Goal: Information Seeking & Learning: Learn about a topic

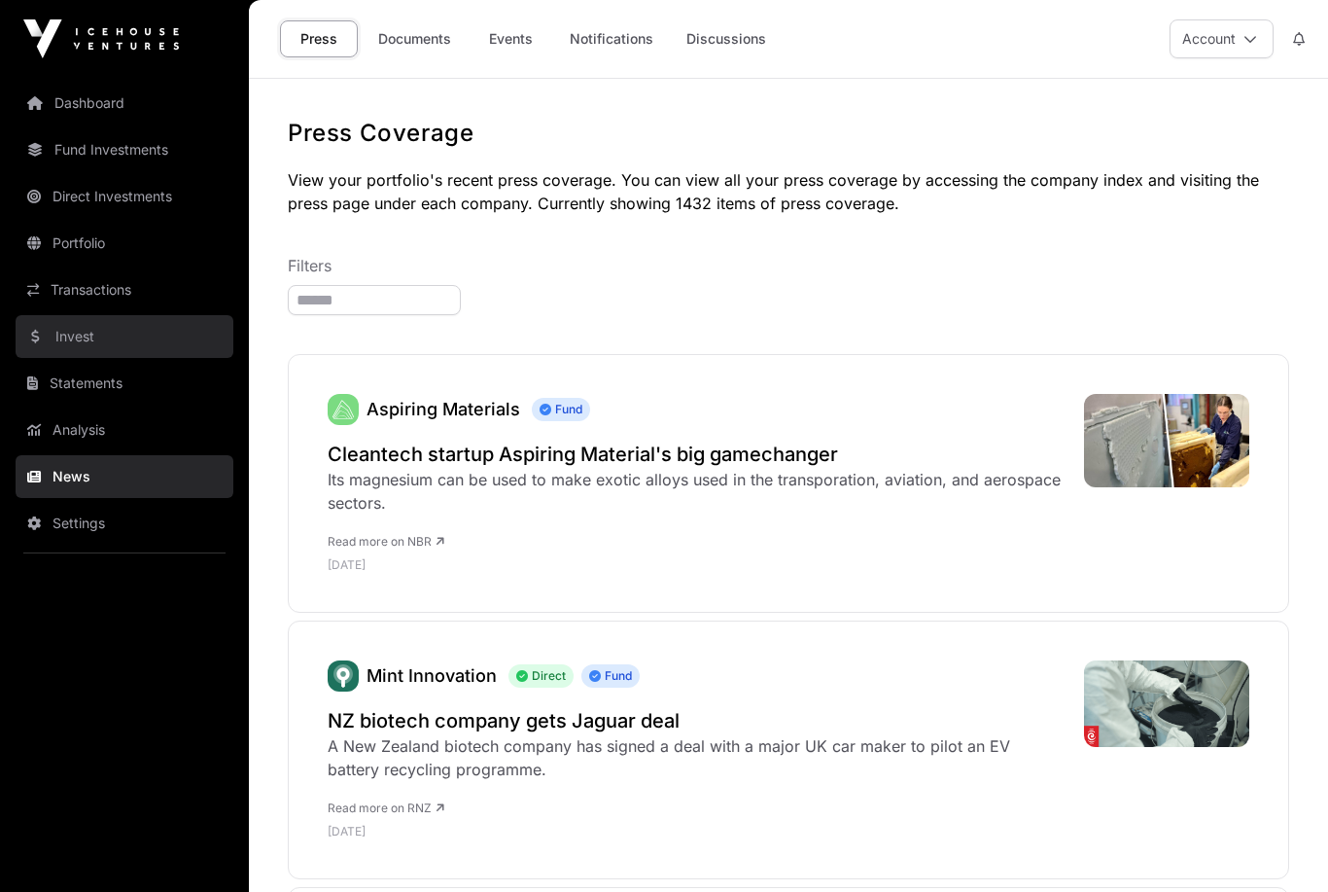
click at [87, 338] on link "Invest" at bounding box center [125, 336] width 218 height 43
click at [57, 334] on link "Invest" at bounding box center [125, 336] width 218 height 43
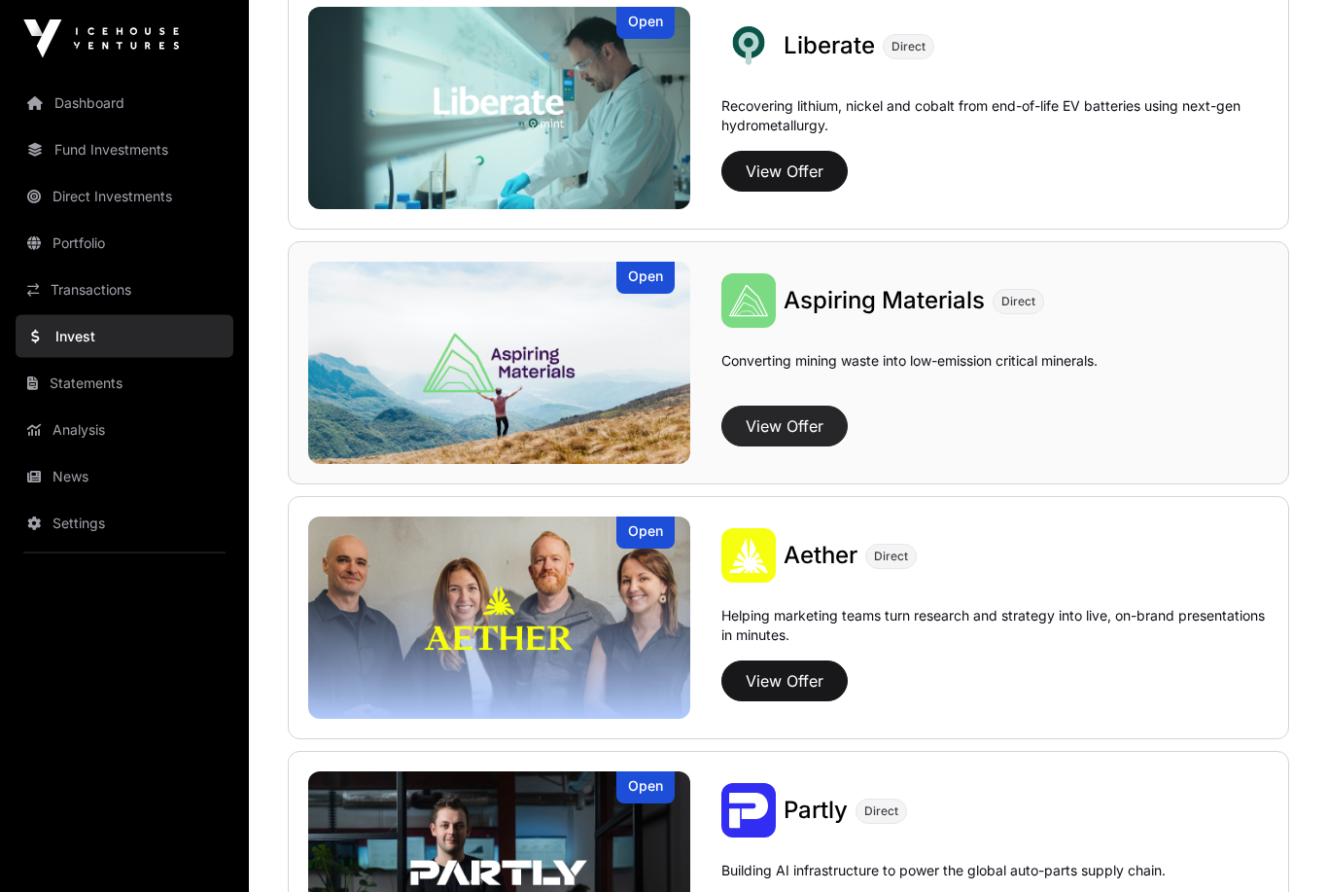
click at [797, 412] on button "View Offer" at bounding box center [784, 426] width 126 height 41
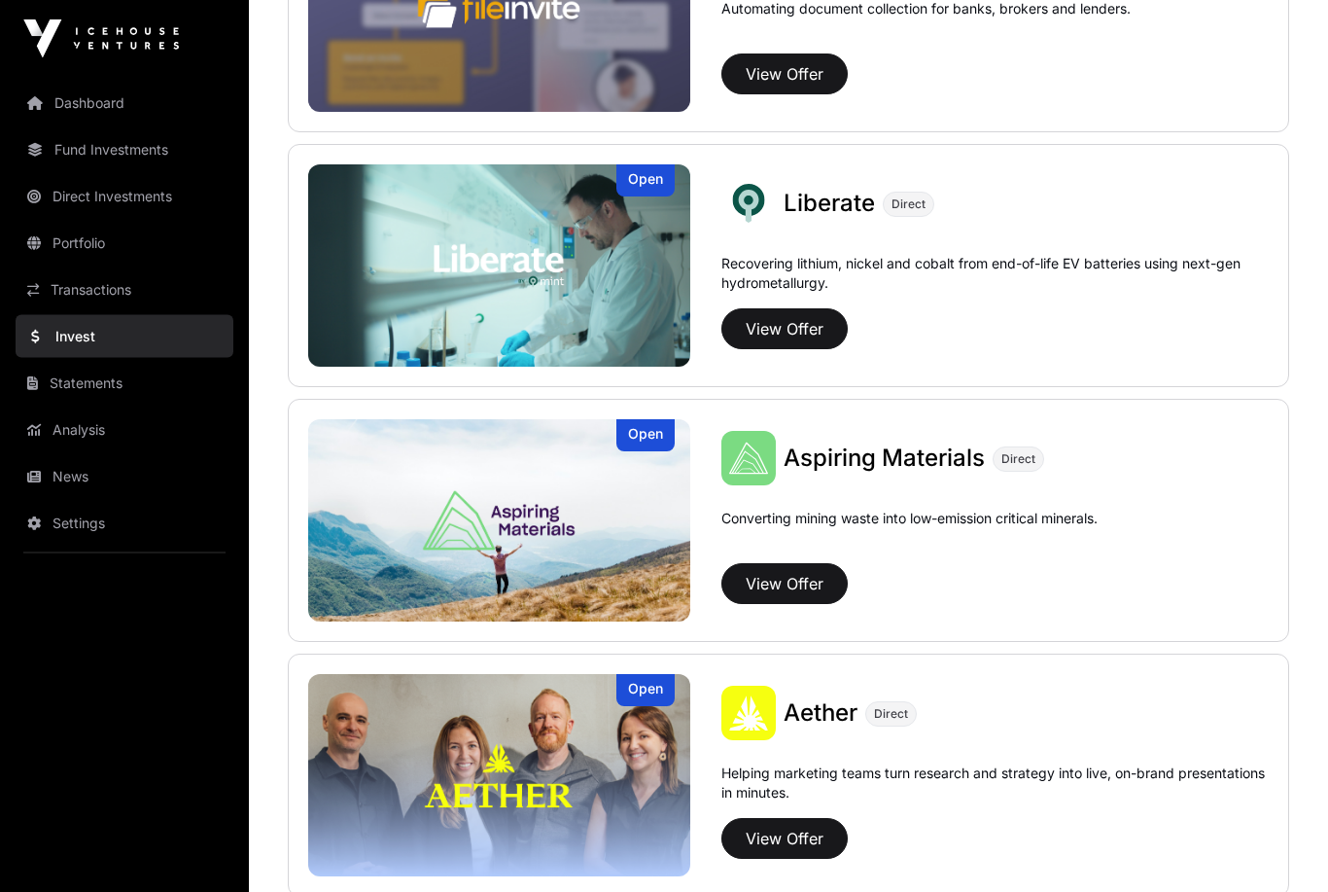
scroll to position [1379, 0]
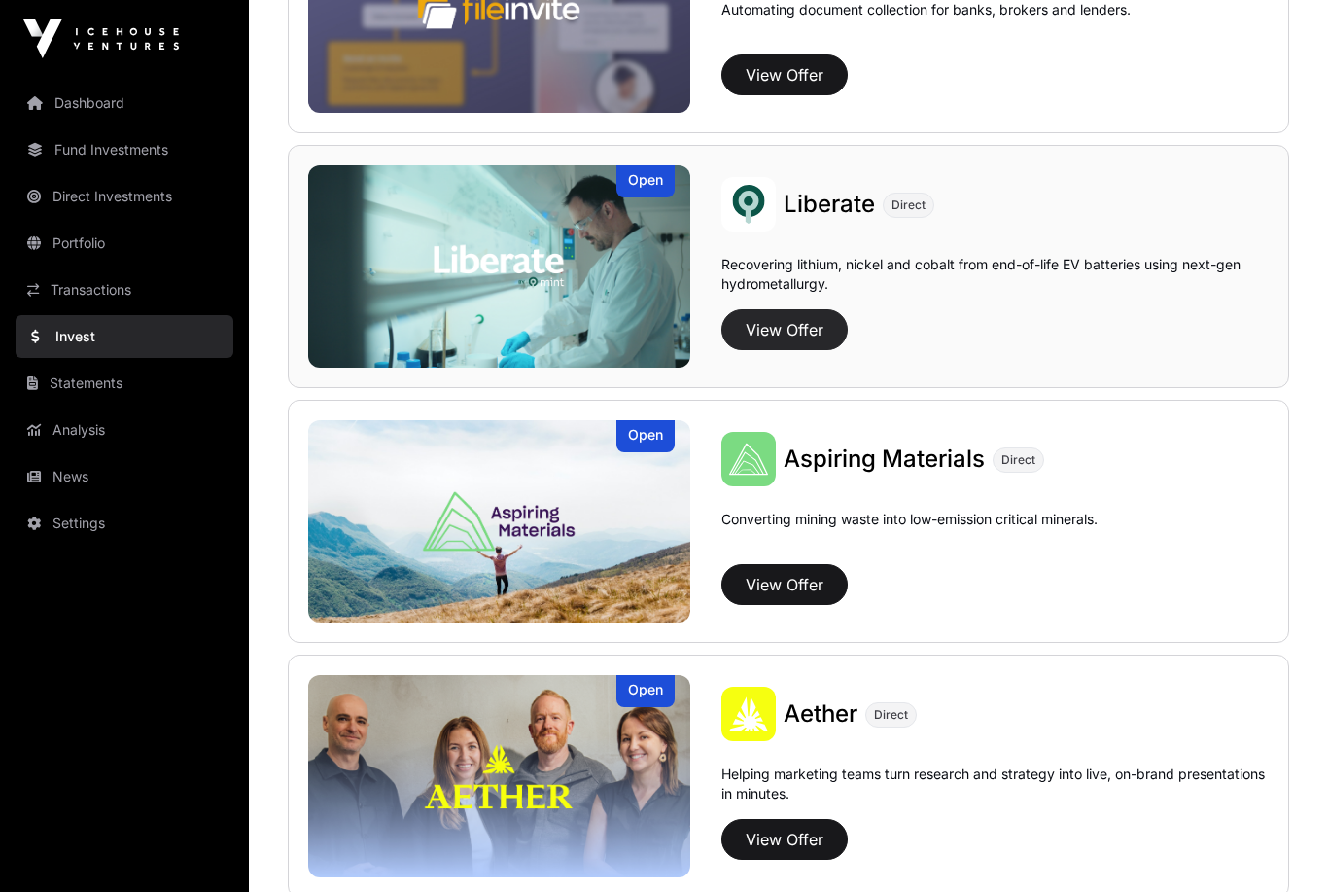
click at [796, 310] on button "View Offer" at bounding box center [784, 329] width 126 height 41
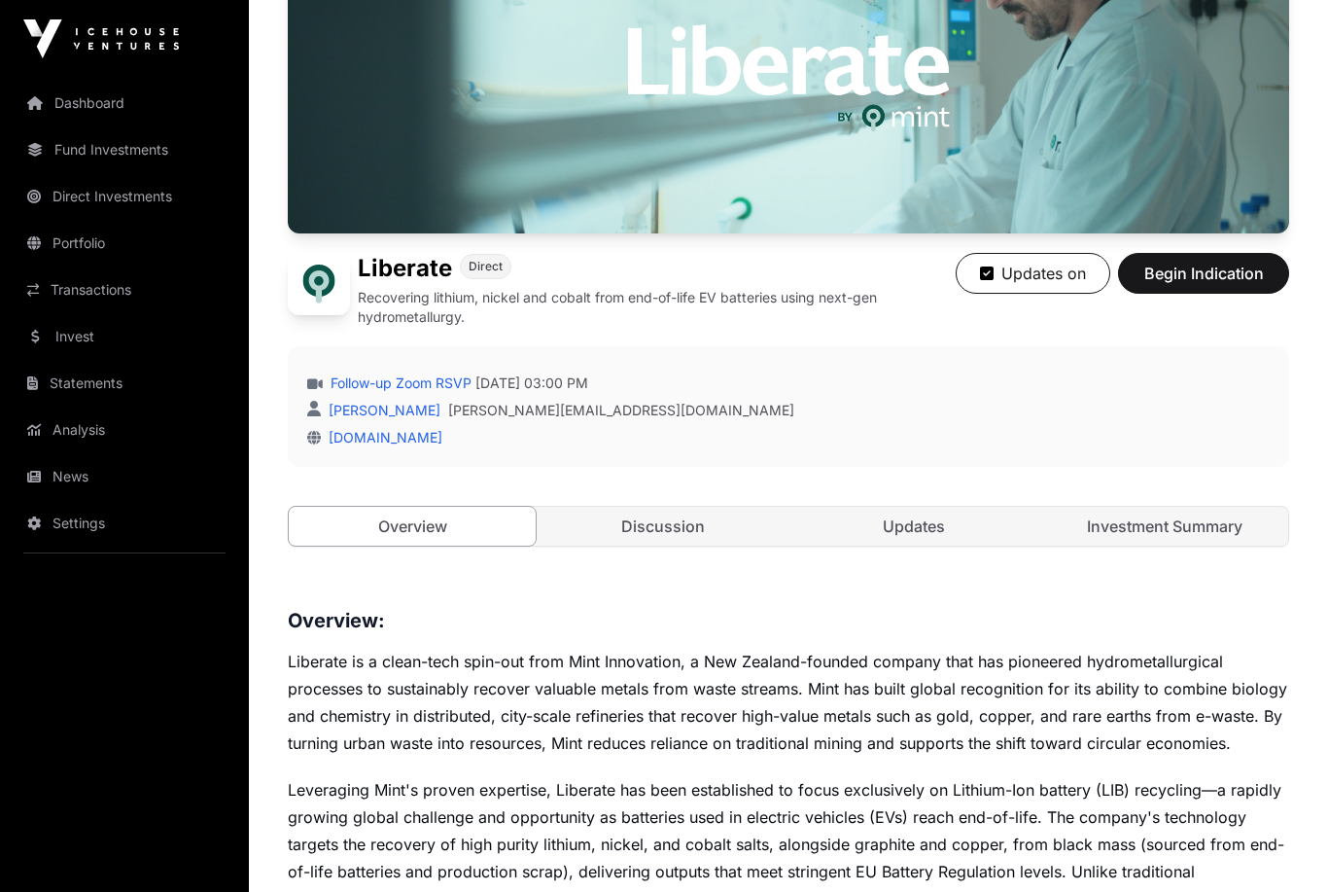
scroll to position [244, 0]
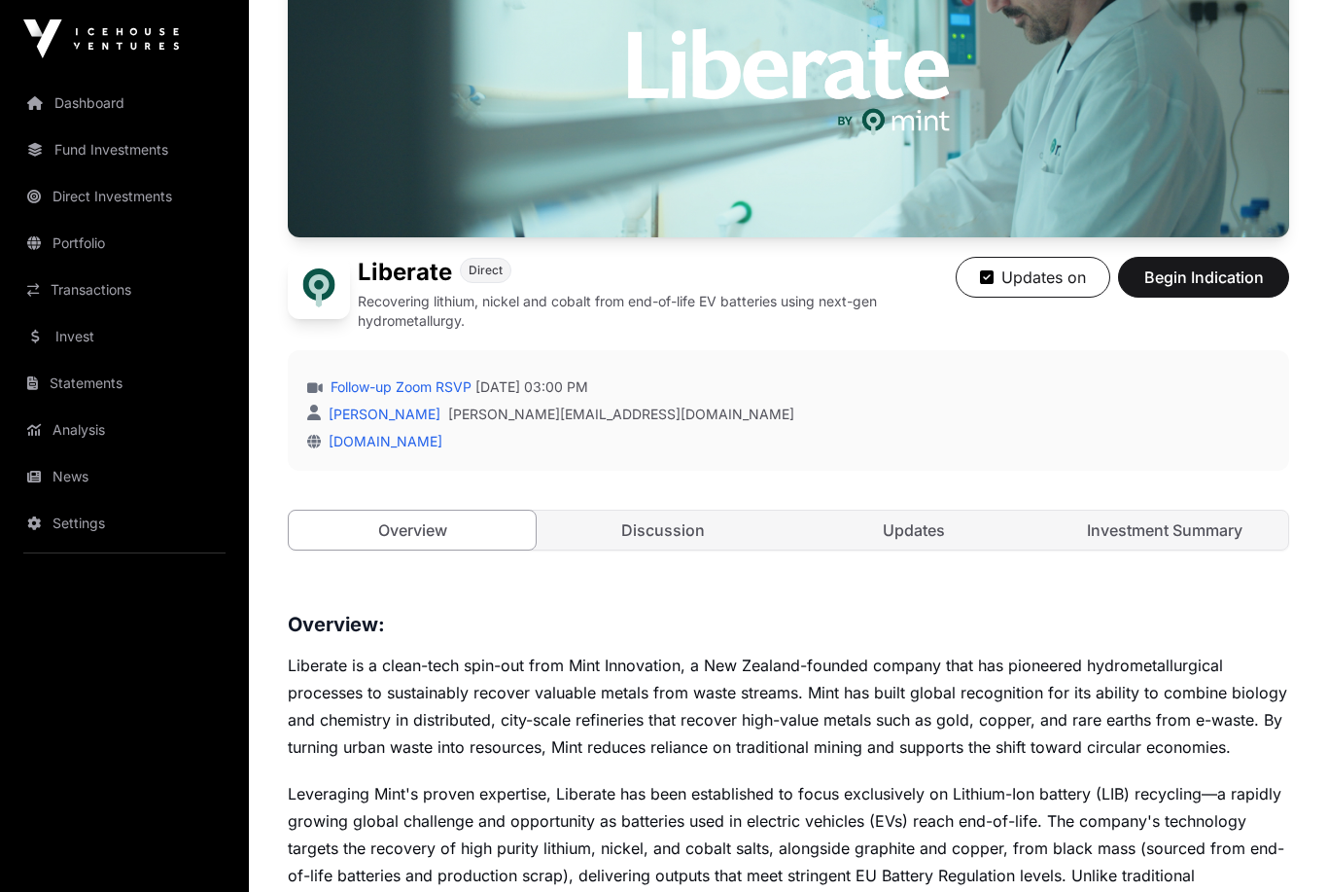
click at [622, 500] on div "Open Liberate Direct Recovering lithium, nickel and cobalt from end-of-life EV …" at bounding box center [788, 257] width 1001 height 663
click at [643, 535] on link "Discussion" at bounding box center [663, 529] width 247 height 39
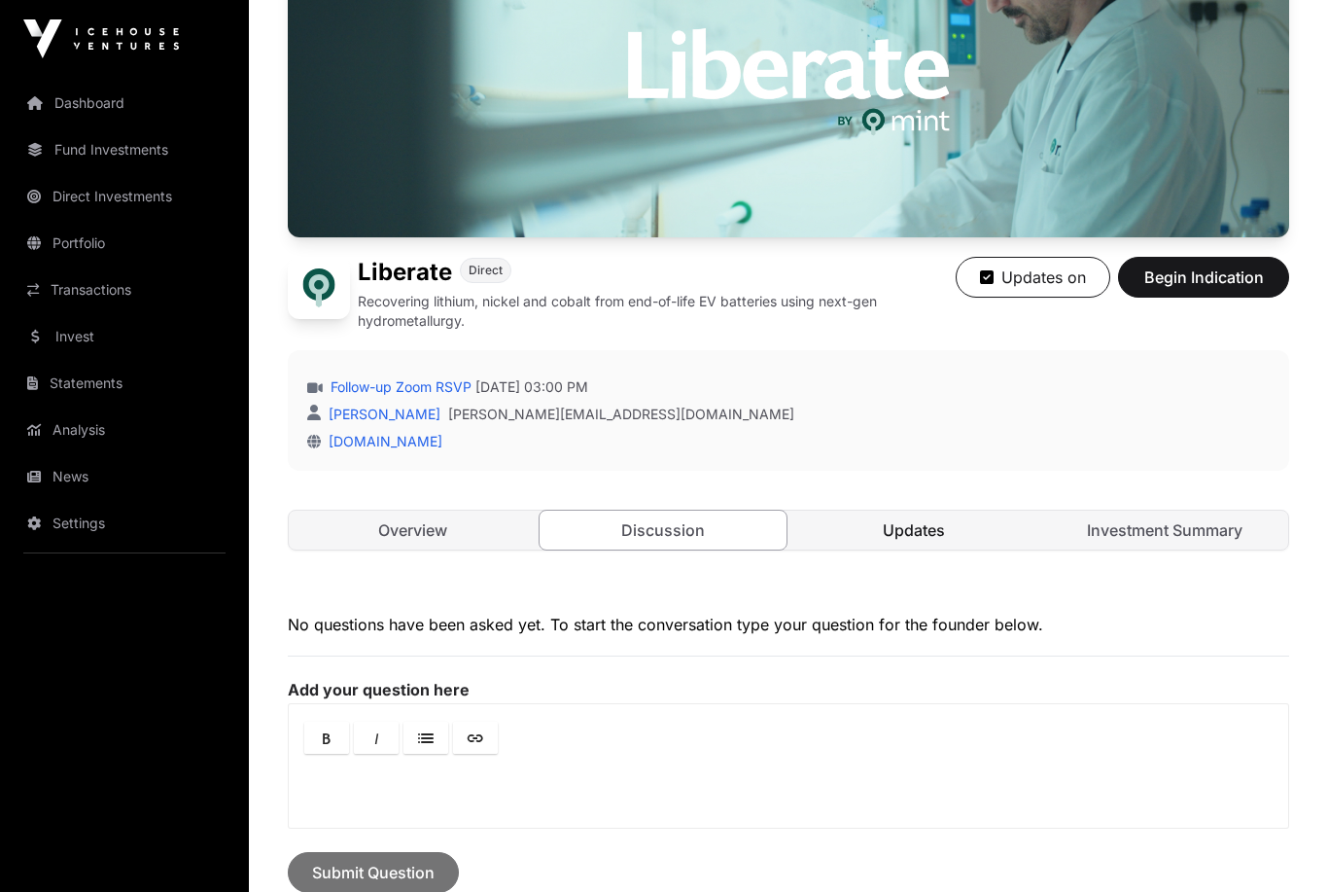
click at [923, 518] on link "Updates" at bounding box center [913, 529] width 247 height 39
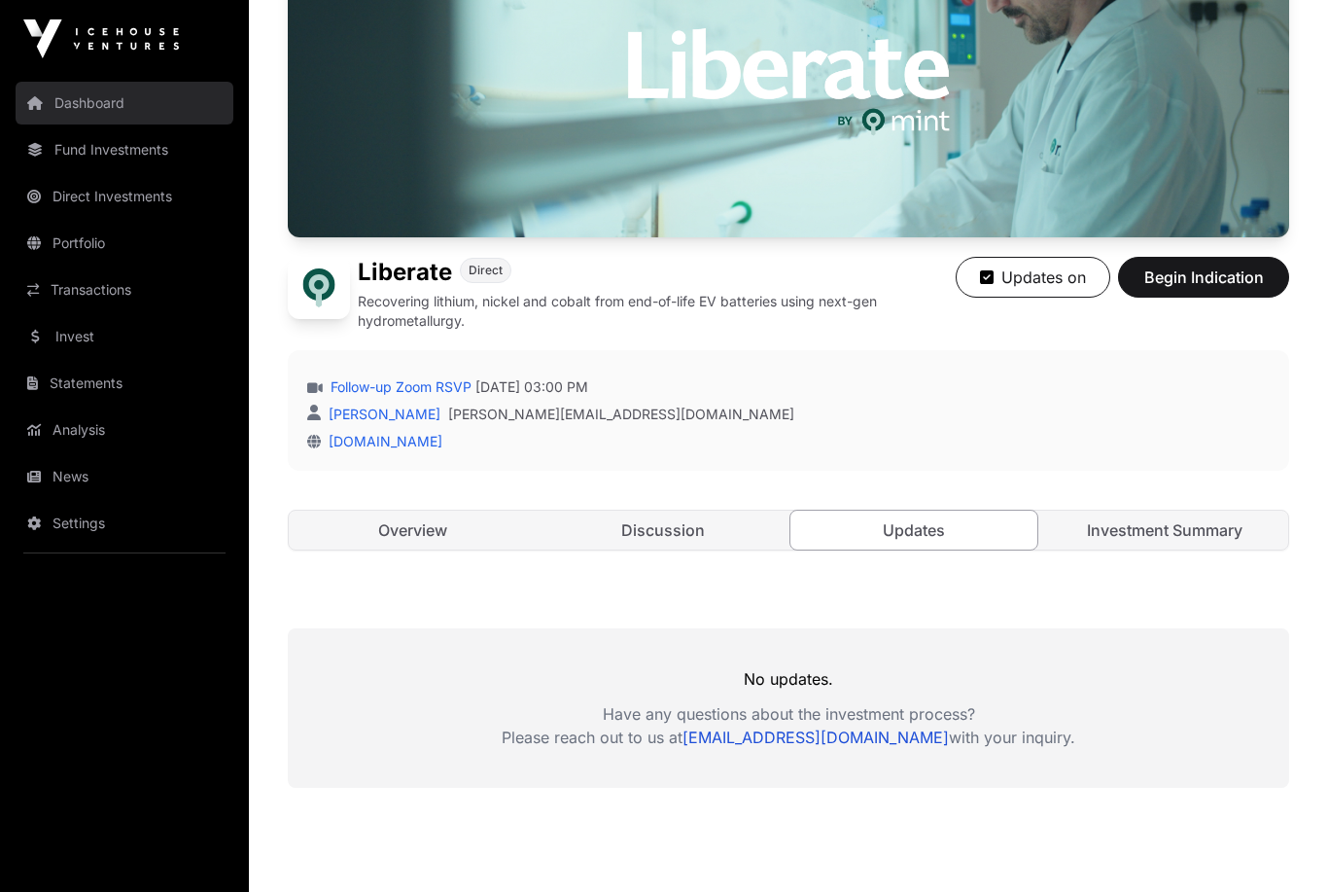
click at [69, 108] on link "Dashboard" at bounding box center [125, 103] width 218 height 43
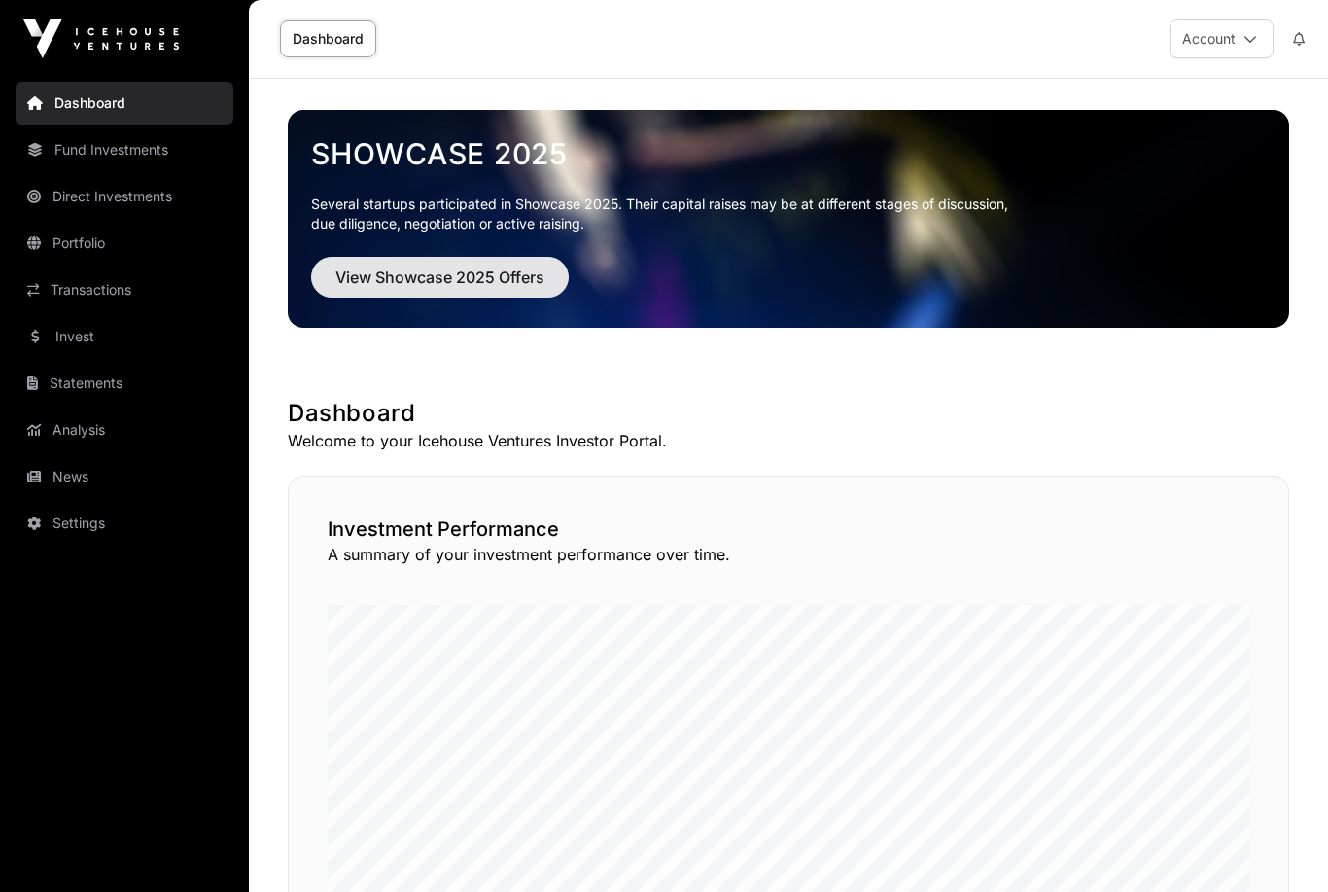
click at [433, 271] on span "View Showcase 2025 Offers" at bounding box center [439, 276] width 209 height 23
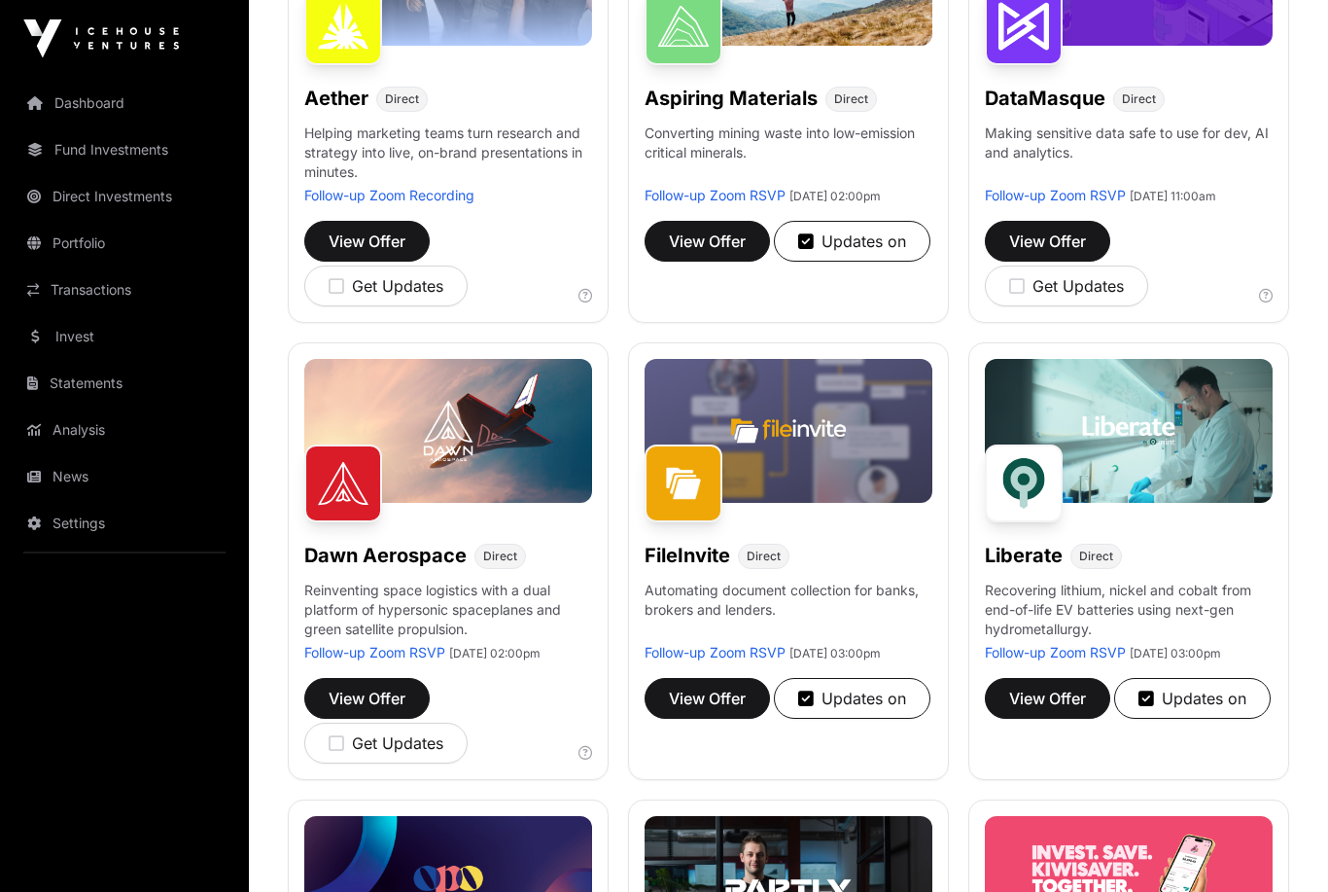
scroll to position [423, 0]
